Goal: Find specific page/section

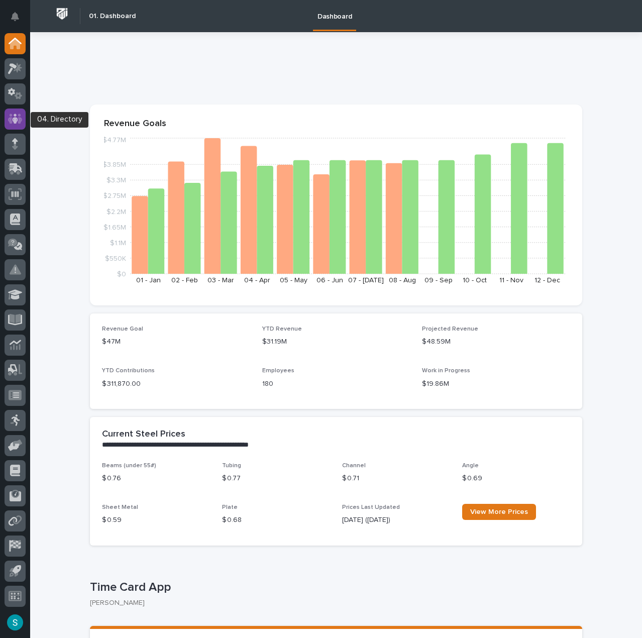
click at [14, 116] on icon at bounding box center [15, 119] width 15 height 12
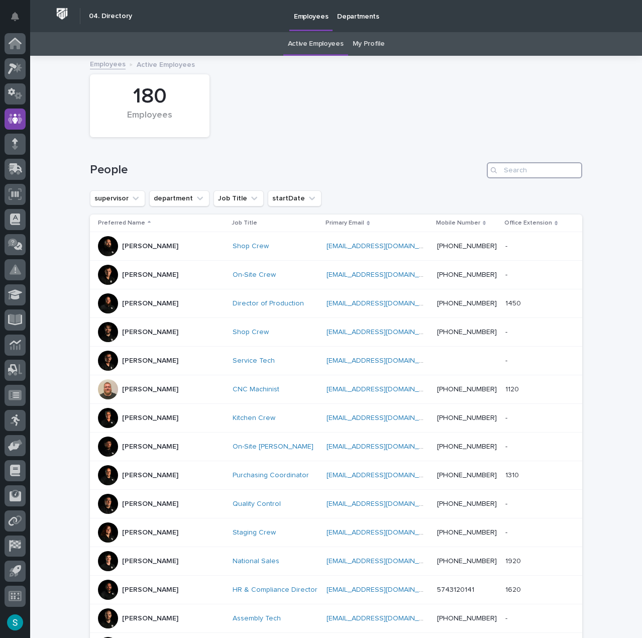
click at [517, 172] on input "Search" at bounding box center [534, 170] width 95 height 16
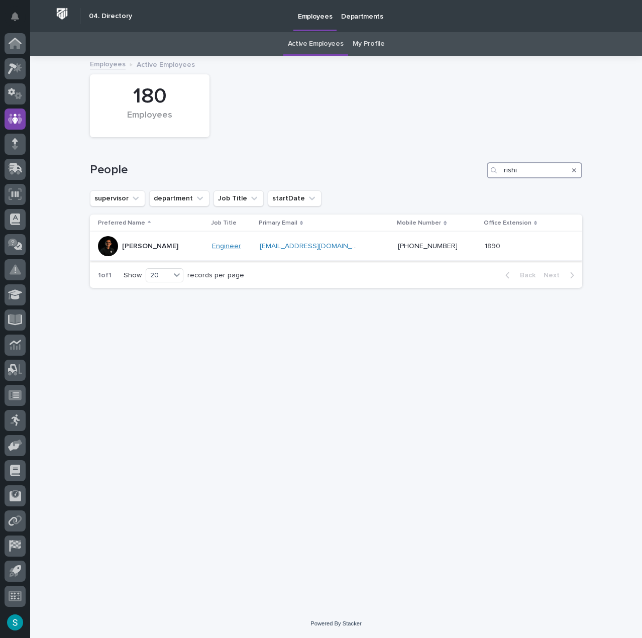
type input "rishi"
click at [216, 244] on link "Engineer" at bounding box center [226, 246] width 29 height 9
click at [12, 46] on icon at bounding box center [15, 44] width 10 height 10
